Goal: Find specific page/section: Locate a particular part of the current website

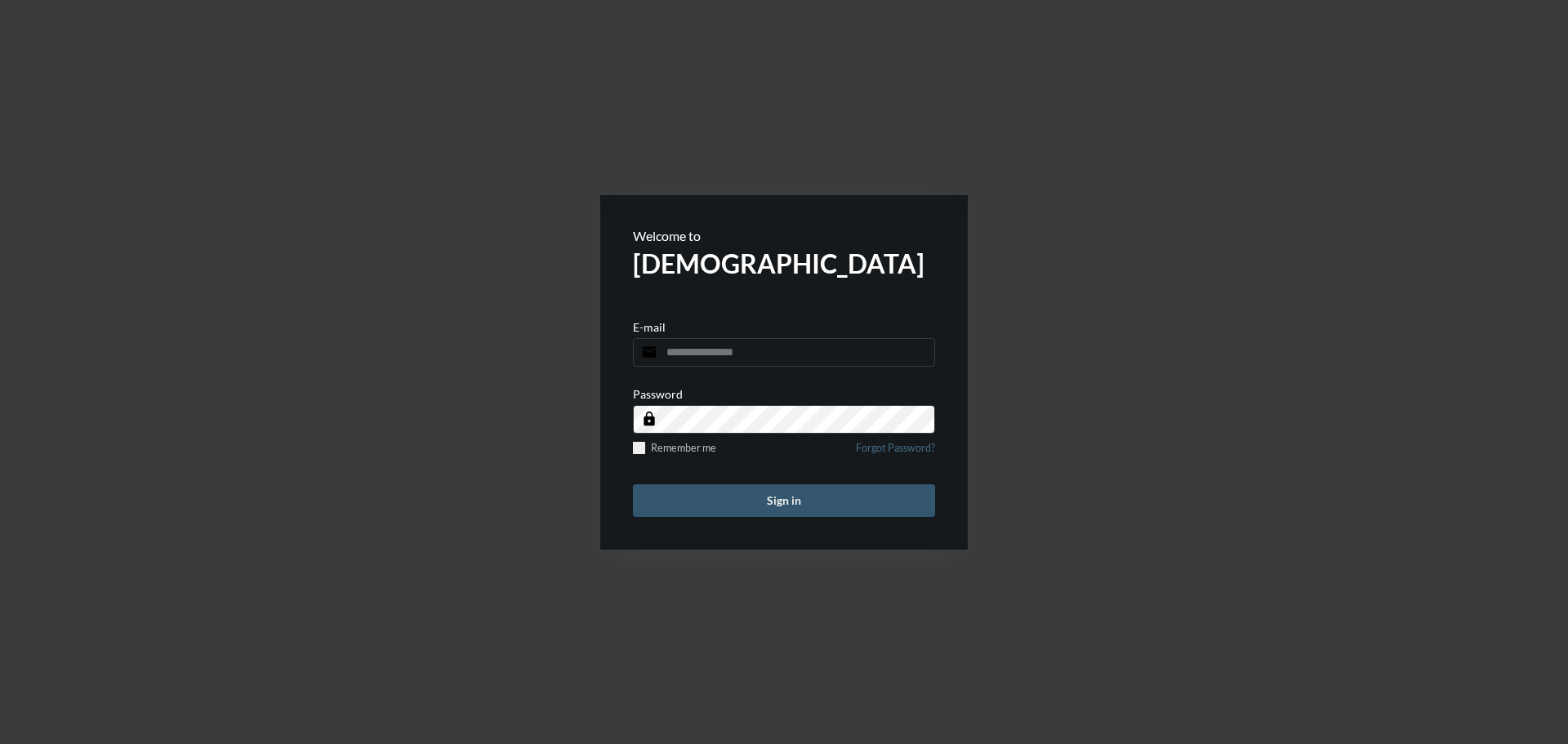
type input "**********"
click at [737, 498] on button "Sign in" at bounding box center [784, 501] width 302 height 33
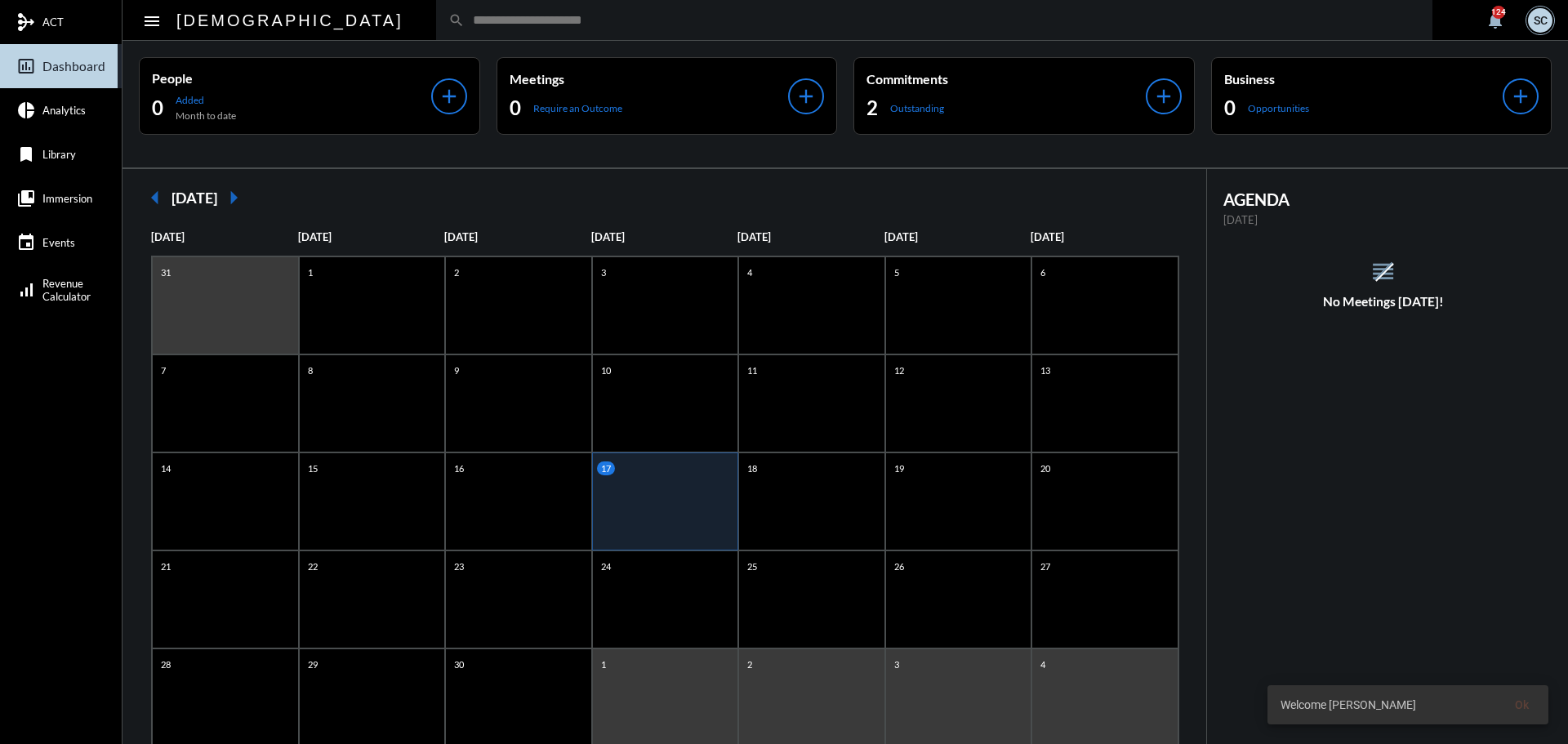
click at [437, 35] on div "search" at bounding box center [935, 19] width 996 height 40
click at [437, 30] on div "search" at bounding box center [935, 19] width 996 height 40
click at [451, 10] on div "search" at bounding box center [935, 19] width 996 height 40
click at [453, 28] on div "search" at bounding box center [935, 19] width 996 height 40
click at [464, 16] on input "text" at bounding box center [942, 19] width 956 height 14
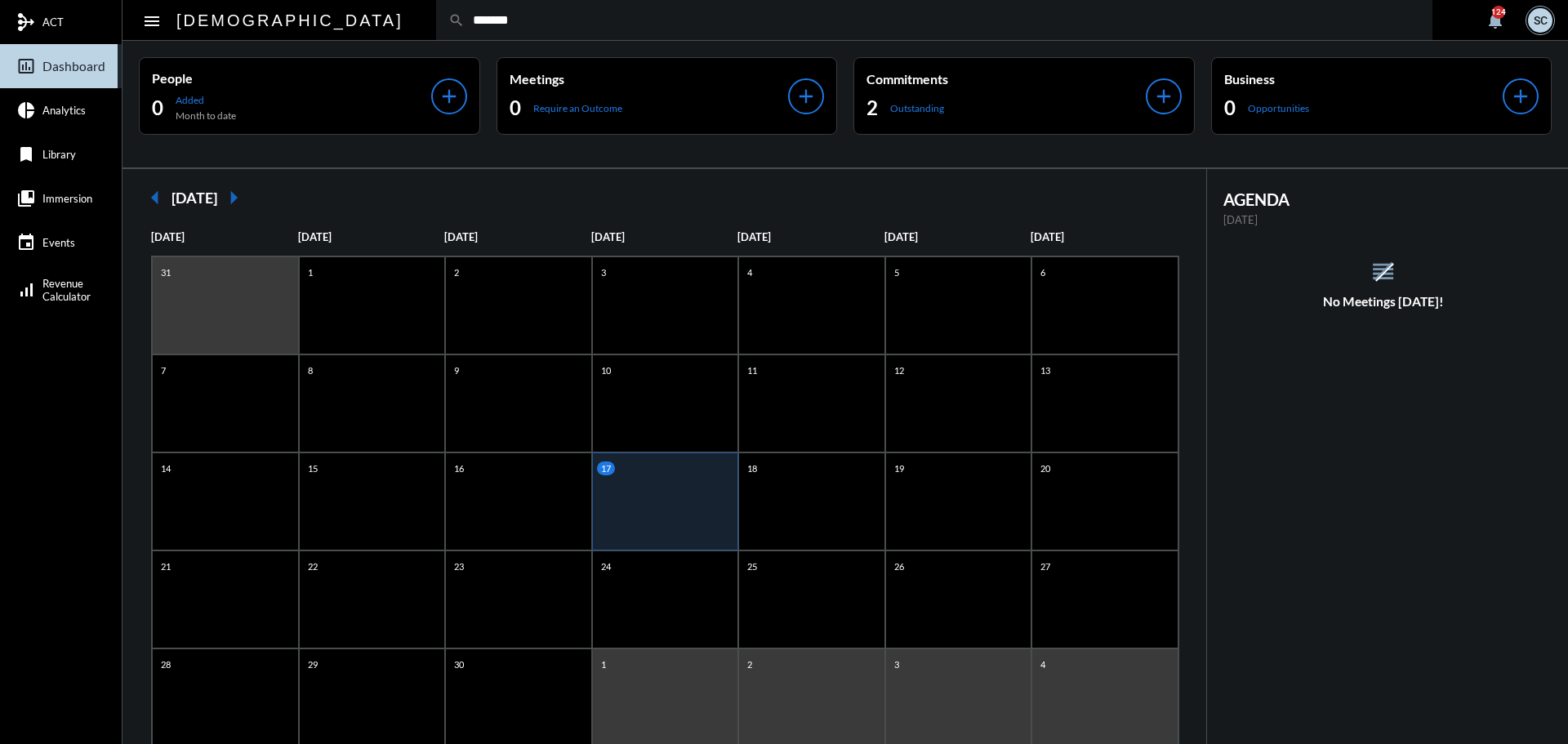
type input "*******"
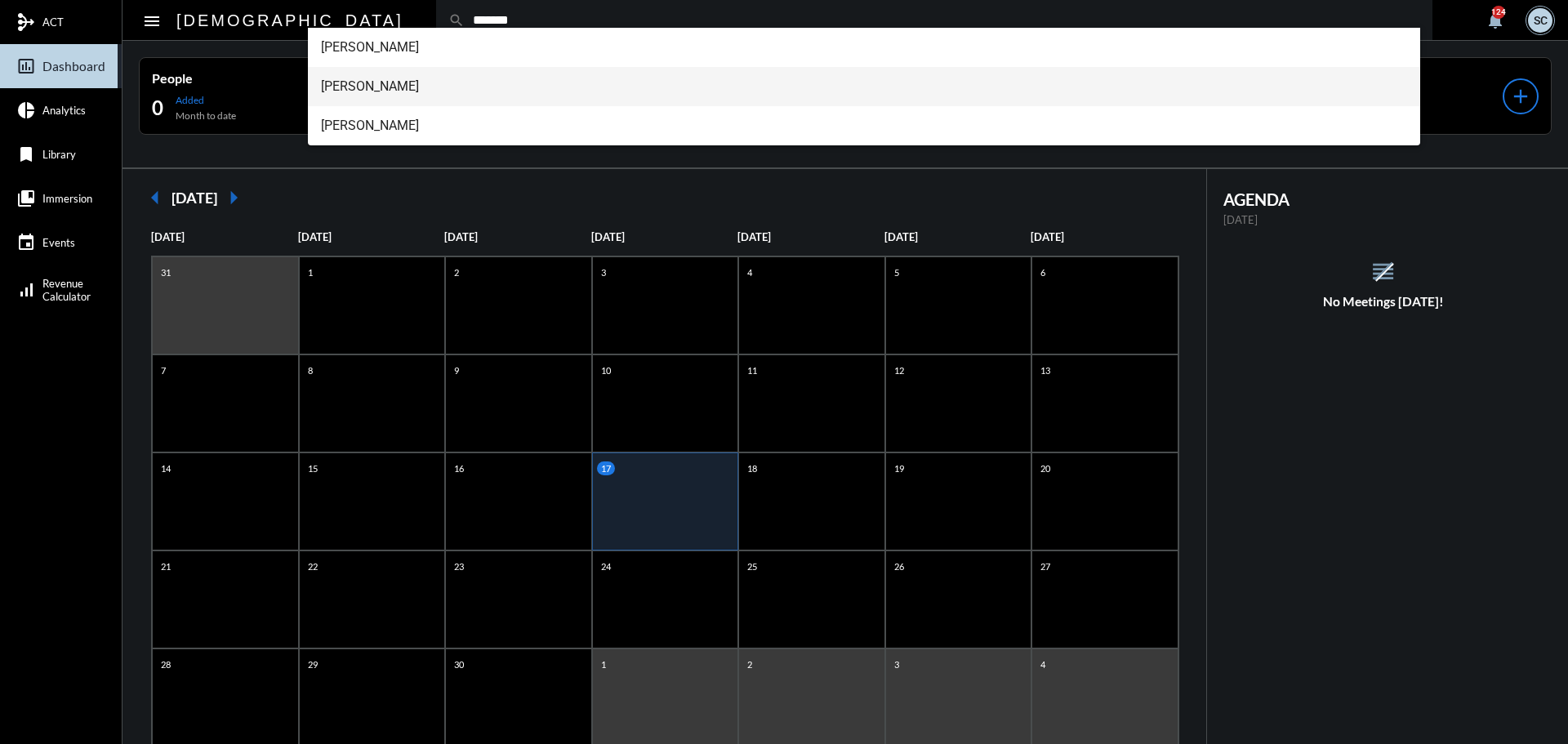
click at [488, 89] on span "[PERSON_NAME]" at bounding box center [865, 86] width 1088 height 39
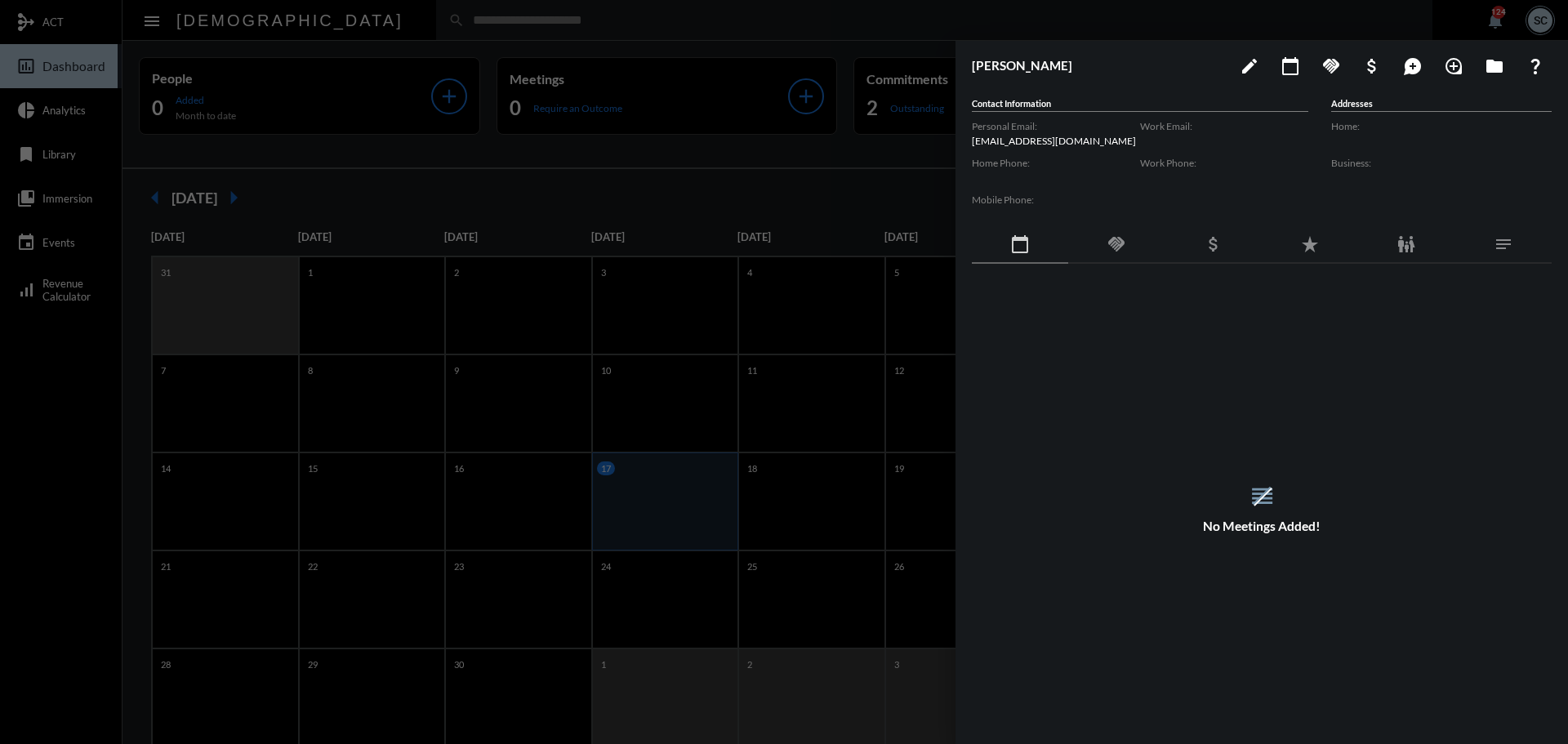
click at [1102, 249] on div "handshake" at bounding box center [1116, 245] width 96 height 37
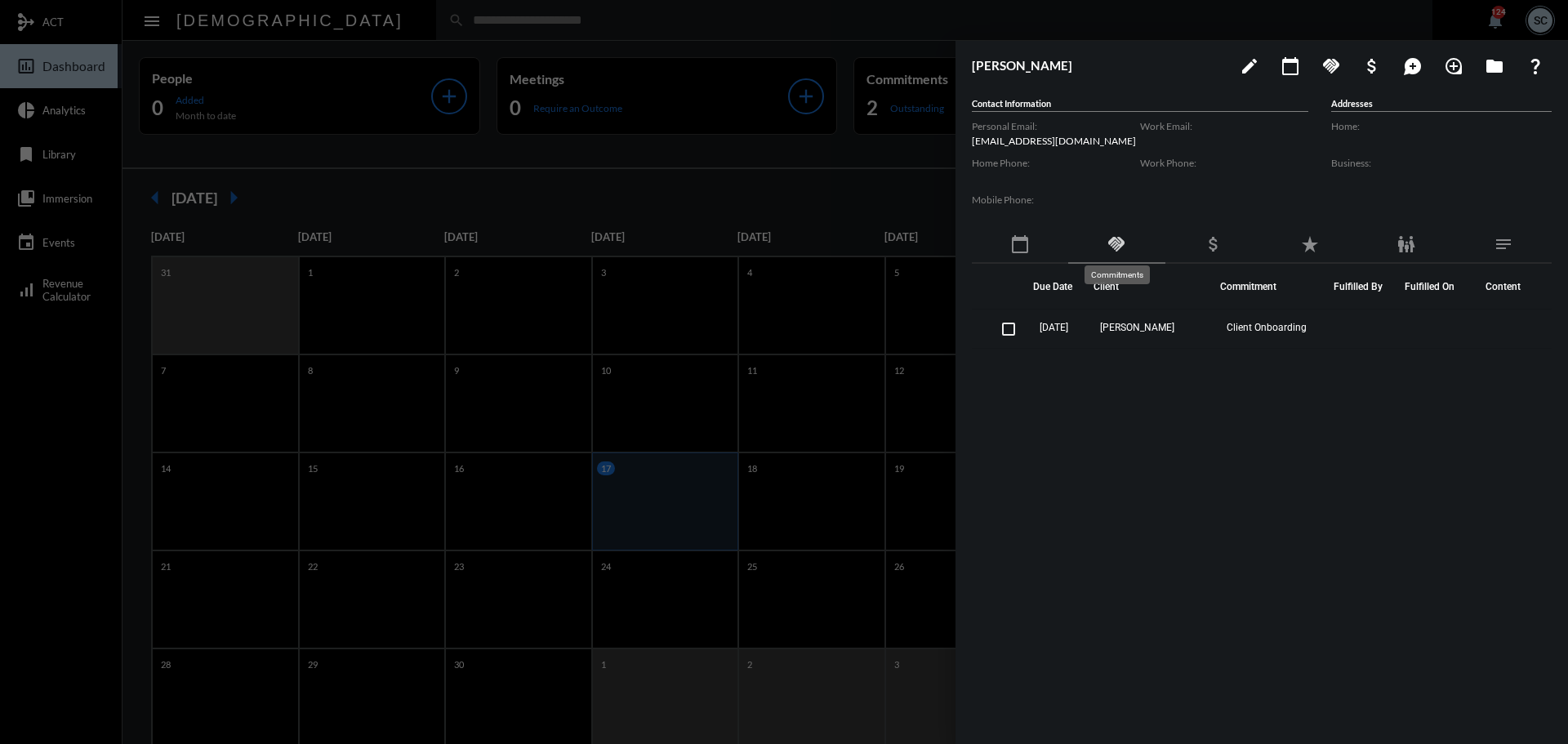
click at [1110, 242] on mat-icon "handshake" at bounding box center [1116, 244] width 19 height 19
click at [295, 30] on div at bounding box center [784, 372] width 1568 height 744
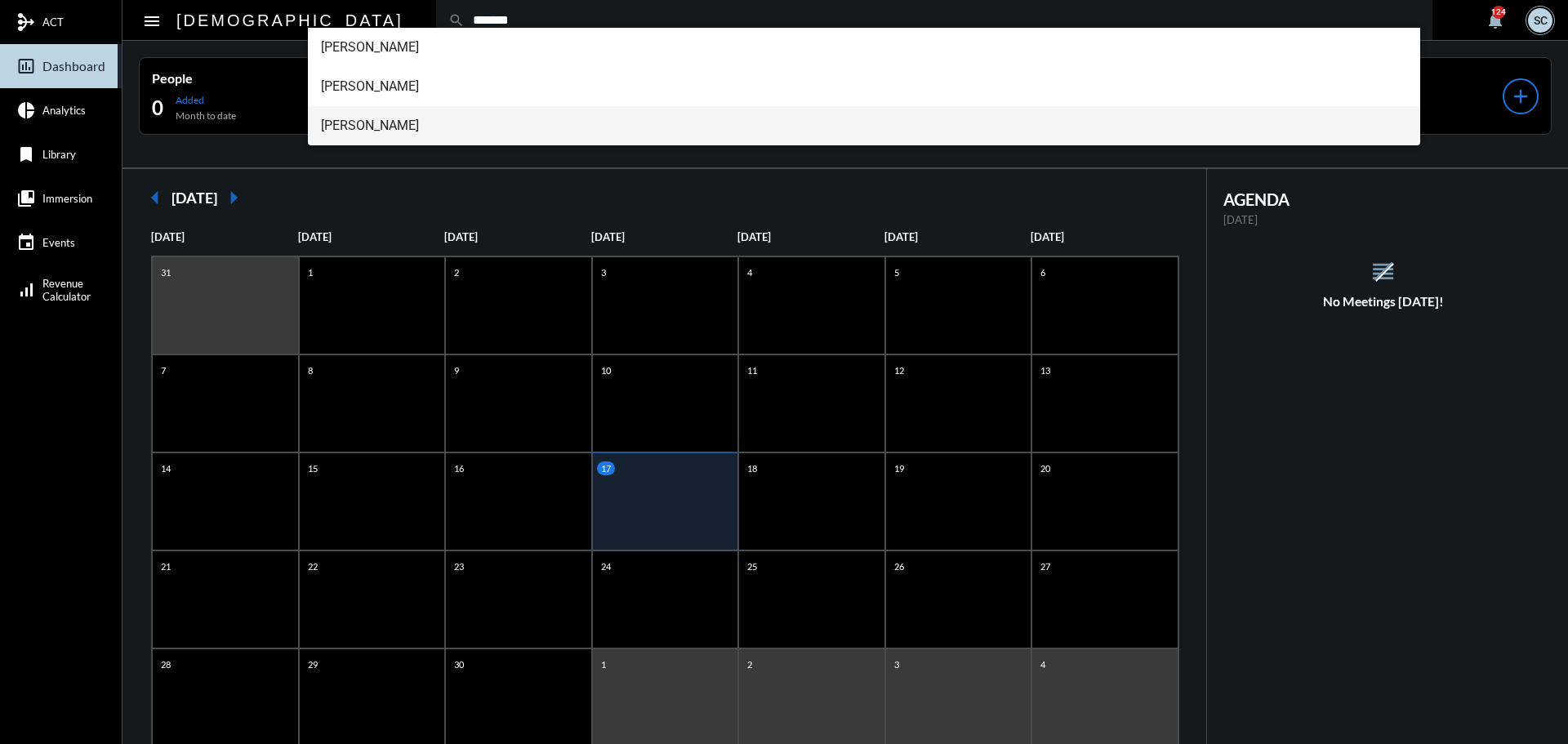
type input "*******"
click at [391, 119] on span "[PERSON_NAME]" at bounding box center [865, 126] width 1088 height 39
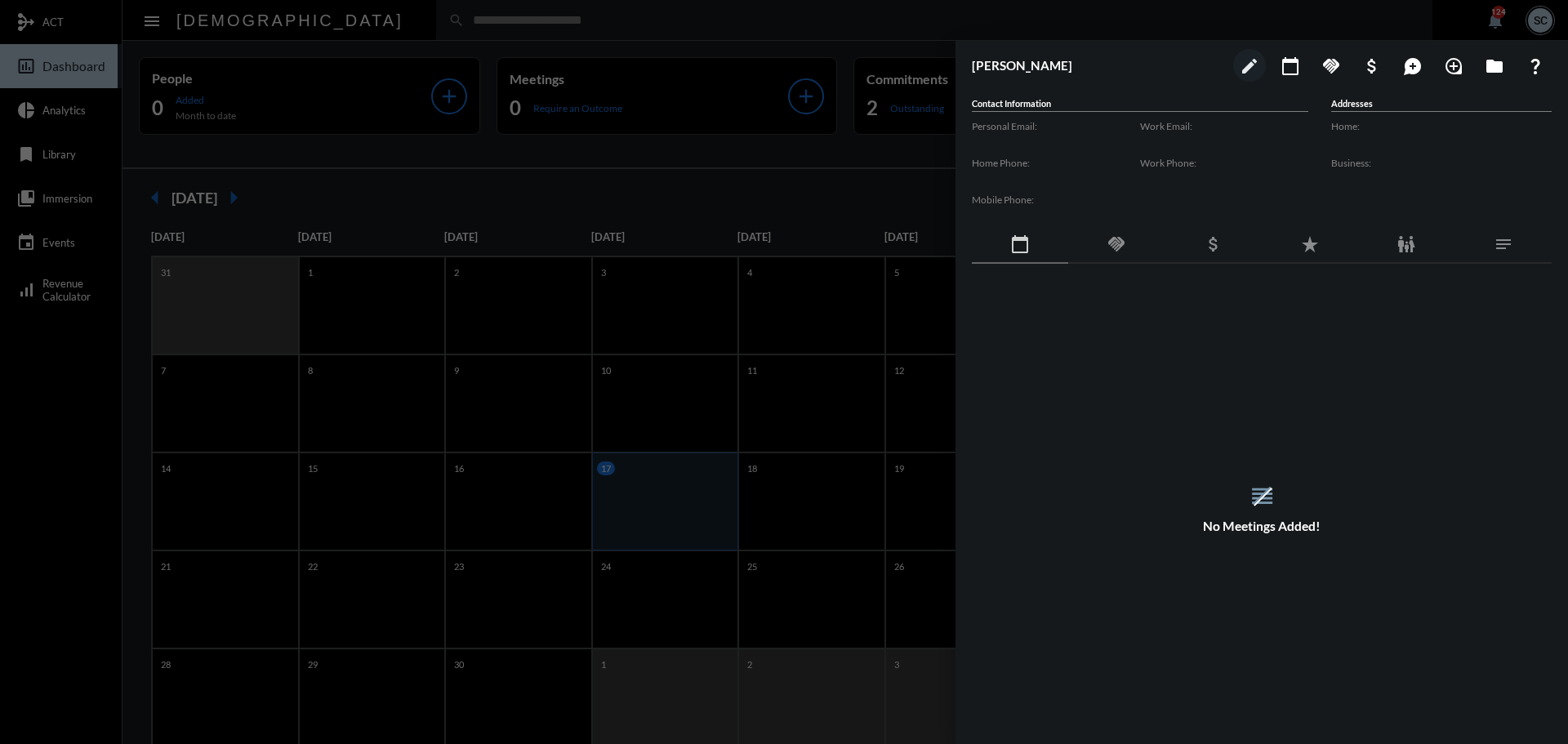
click at [1105, 239] on div "handshake" at bounding box center [1116, 245] width 96 height 37
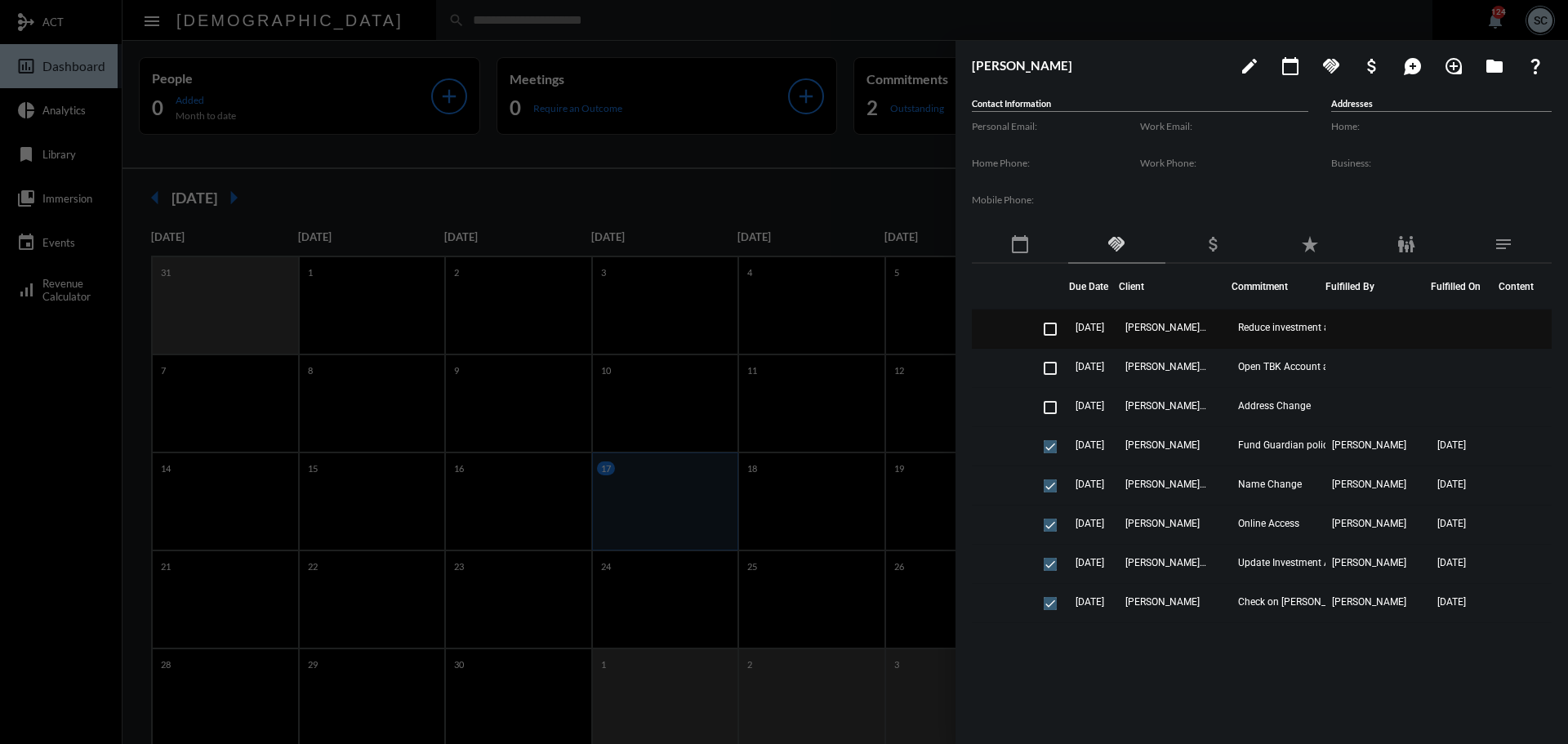
click at [1164, 319] on td "[PERSON_NAME] - [PERSON_NAME]" at bounding box center [1175, 329] width 113 height 39
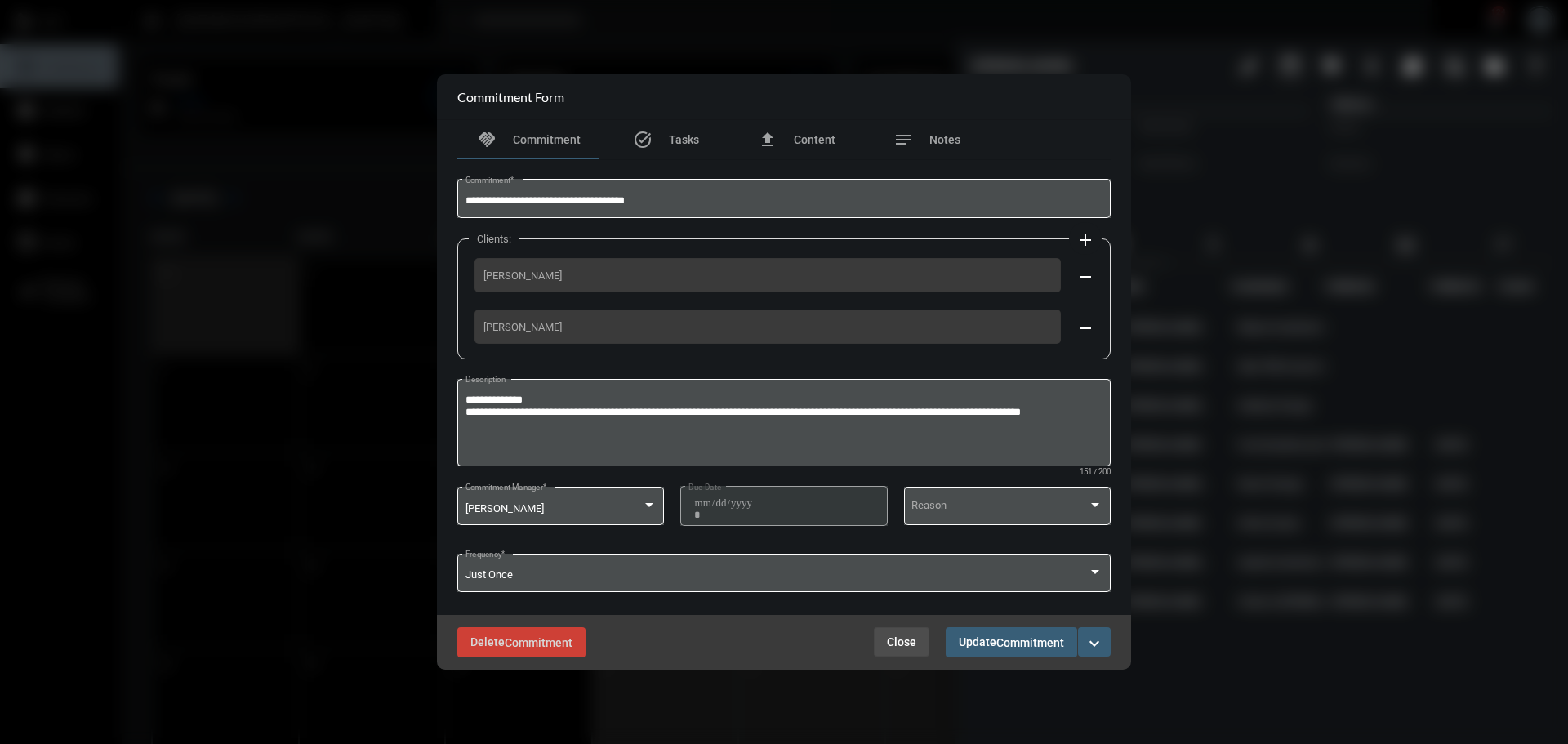
click at [903, 645] on span "Close" at bounding box center [902, 642] width 30 height 13
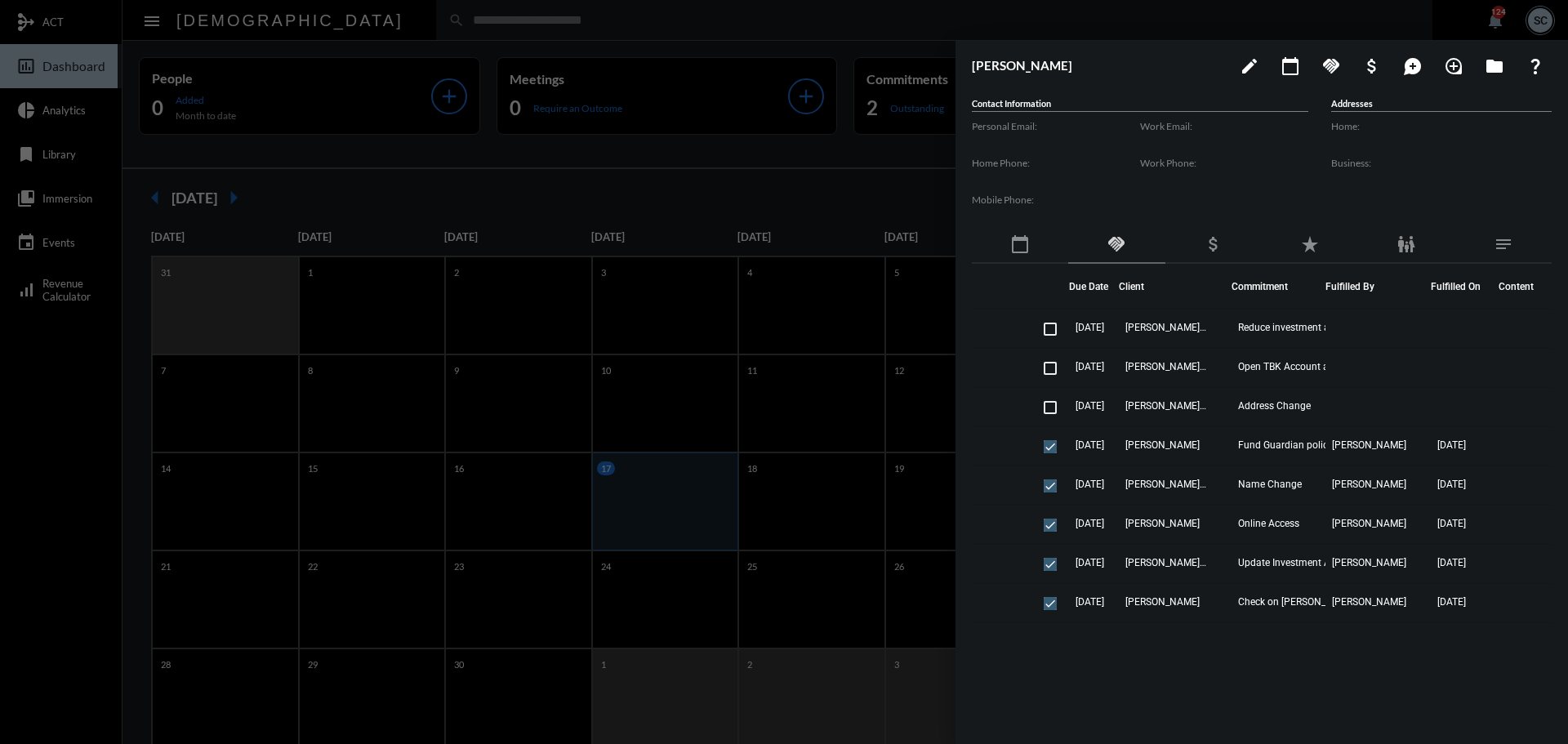
click at [681, 147] on div at bounding box center [784, 372] width 1568 height 744
